Goal: Information Seeking & Learning: Learn about a topic

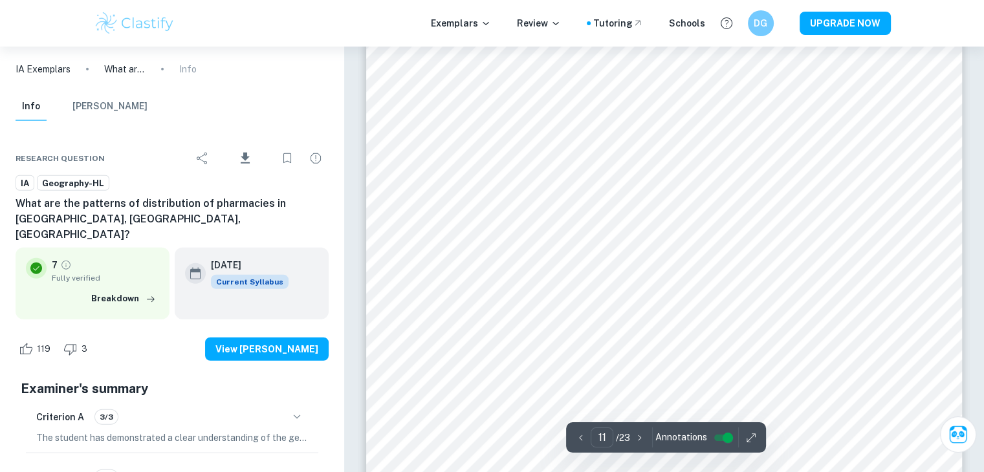
scroll to position [8526, 0]
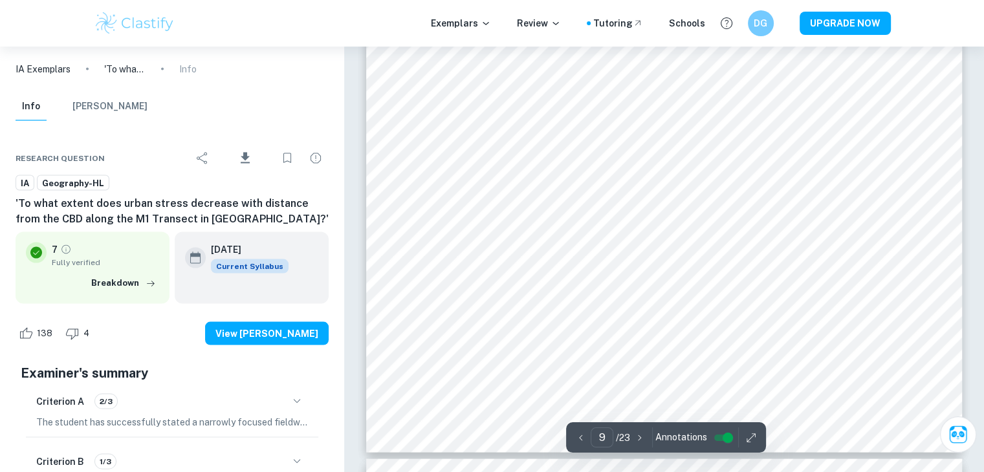
scroll to position [7564, 0]
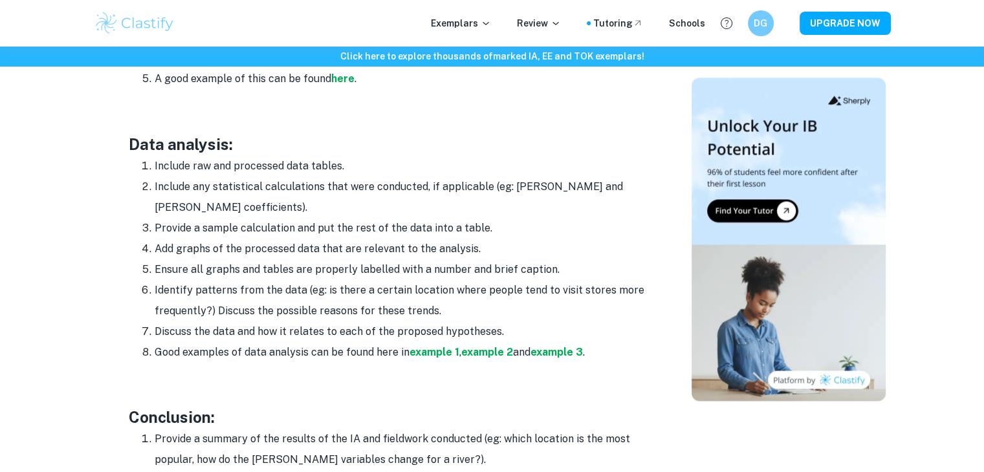
scroll to position [1811, 0]
